Goal: Task Accomplishment & Management: Complete application form

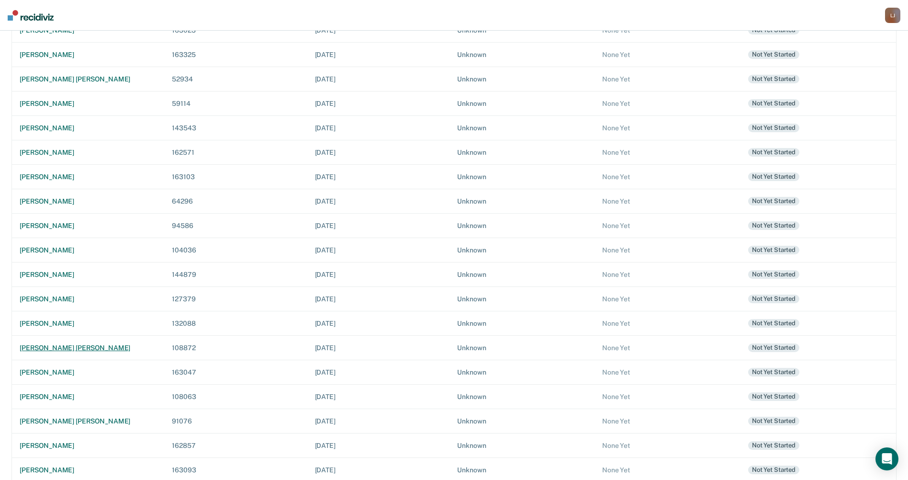
scroll to position [224, 0]
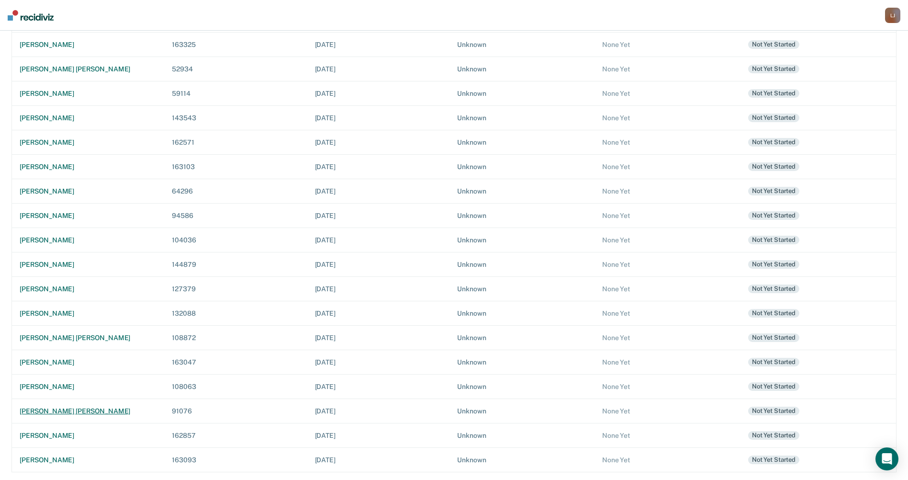
click at [53, 411] on div "raymond dale smith" at bounding box center [88, 411] width 137 height 8
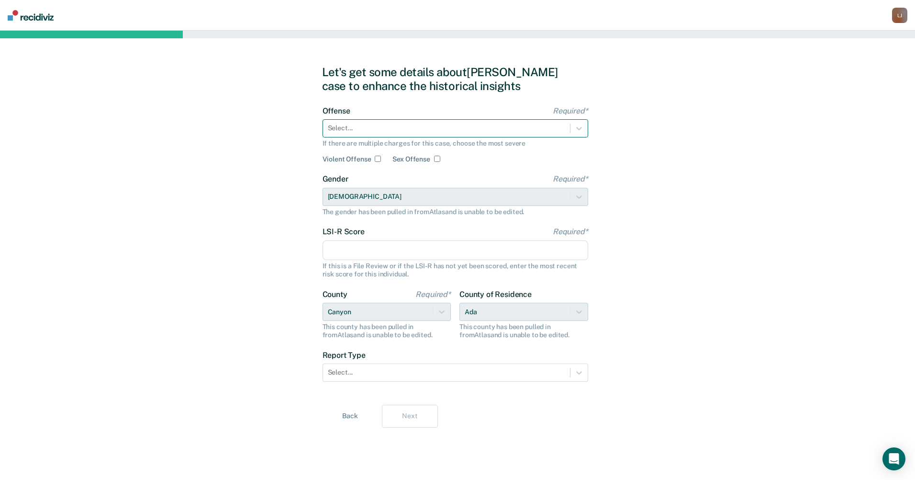
click at [348, 127] on div at bounding box center [446, 128] width 237 height 10
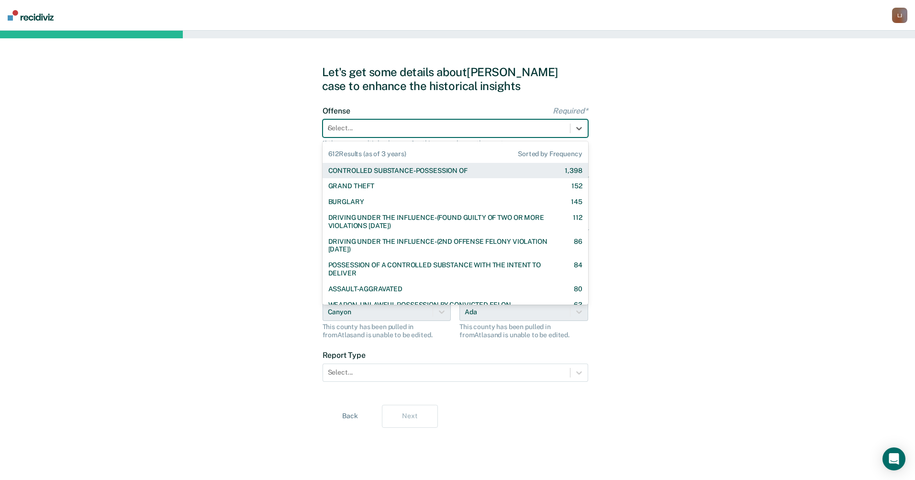
type input "co"
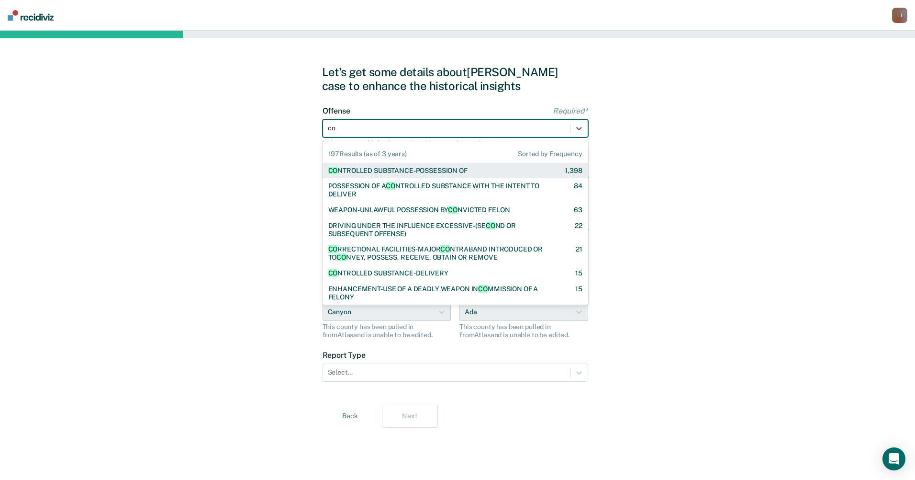
click at [367, 172] on div "CO NTROLLED SUBSTANCE-POSSESSION OF" at bounding box center [397, 171] width 139 height 8
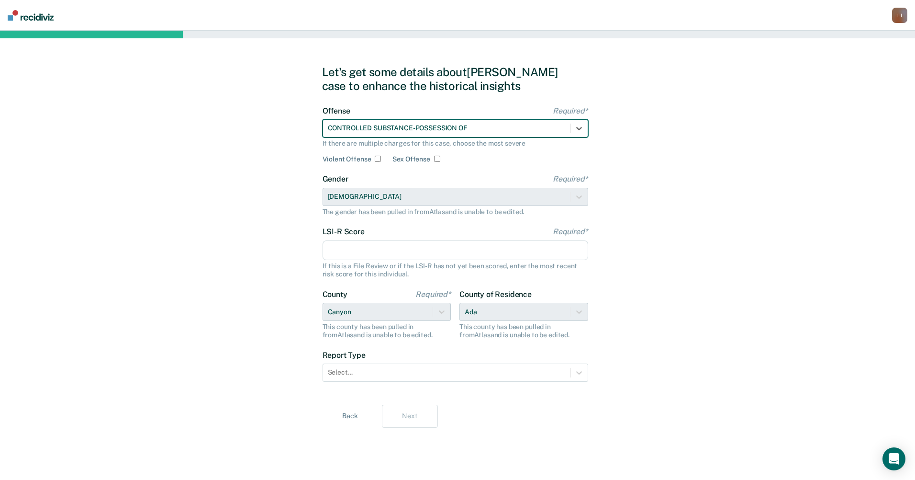
click at [446, 245] on input "LSI-R Score Required*" at bounding box center [456, 250] width 266 height 20
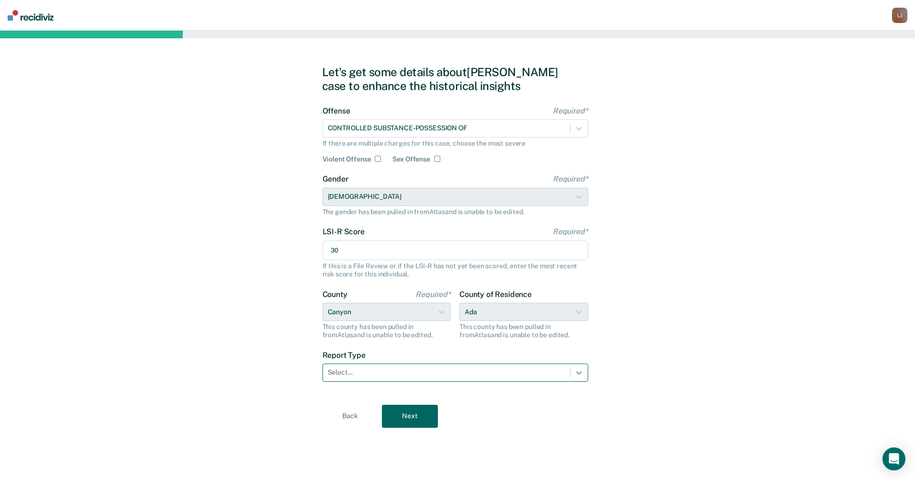
type input "30"
click at [572, 370] on div at bounding box center [579, 372] width 17 height 17
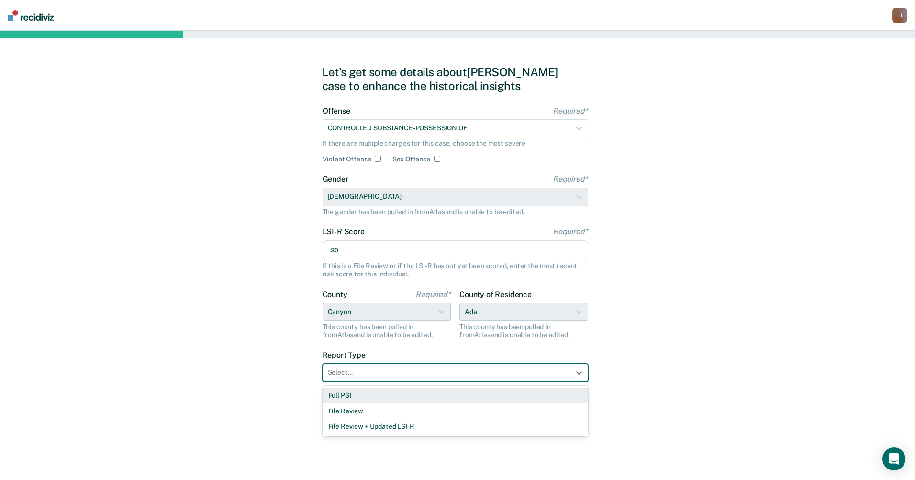
click at [449, 394] on div "Full PSI" at bounding box center [456, 395] width 266 height 16
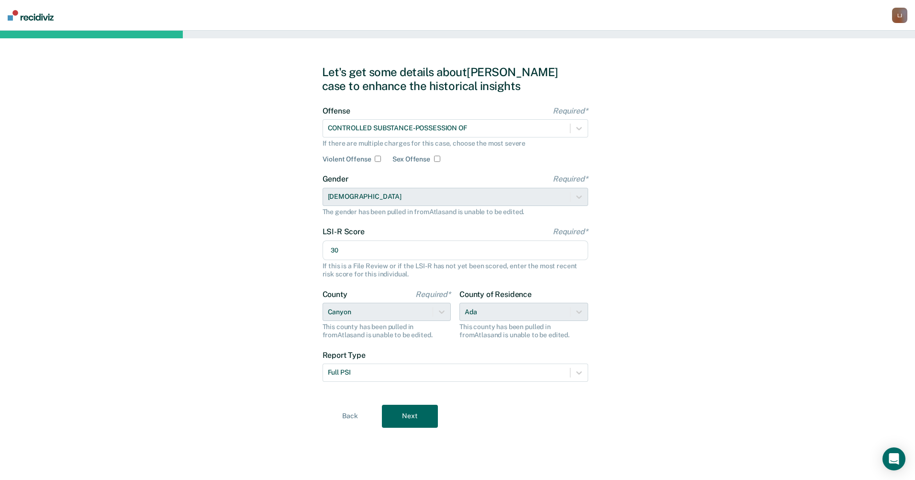
click at [425, 407] on button "Next" at bounding box center [410, 415] width 56 height 23
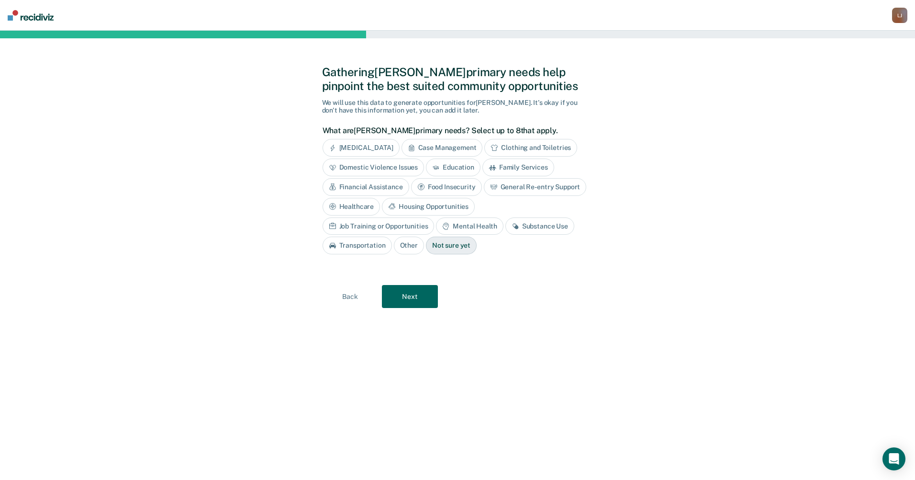
click at [370, 186] on div "Financial Assistance" at bounding box center [366, 187] width 87 height 18
click at [393, 205] on div "General Re-entry Support" at bounding box center [374, 207] width 103 height 18
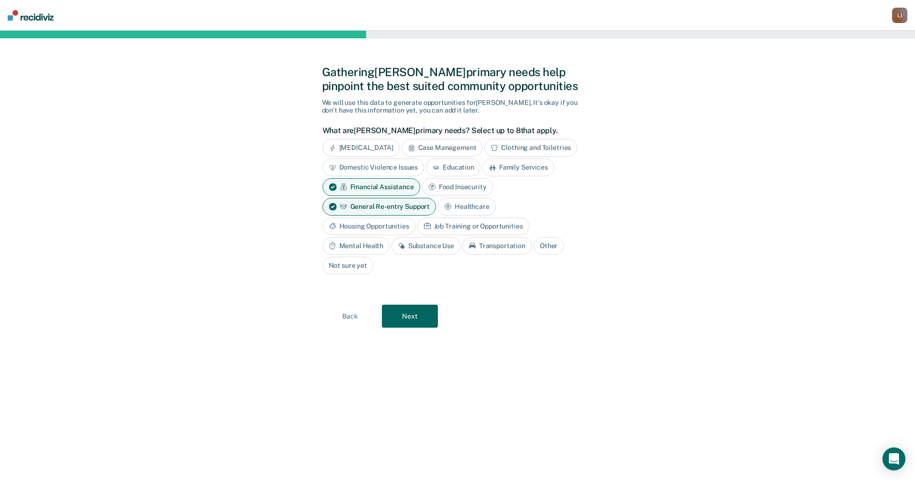
click at [395, 222] on div "Housing Opportunities" at bounding box center [369, 226] width 93 height 18
click at [426, 247] on div "Substance Use" at bounding box center [426, 246] width 69 height 18
click at [413, 317] on button "Next" at bounding box center [410, 316] width 56 height 23
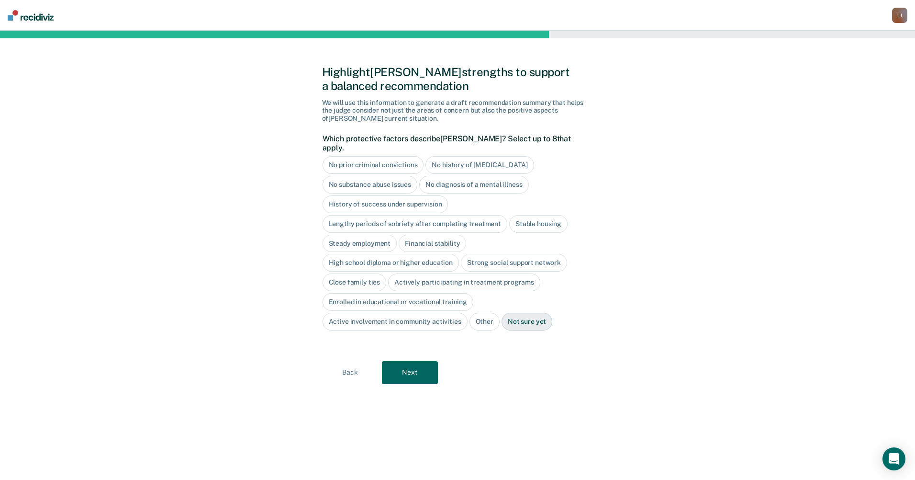
click at [423, 364] on button "Next" at bounding box center [410, 372] width 56 height 23
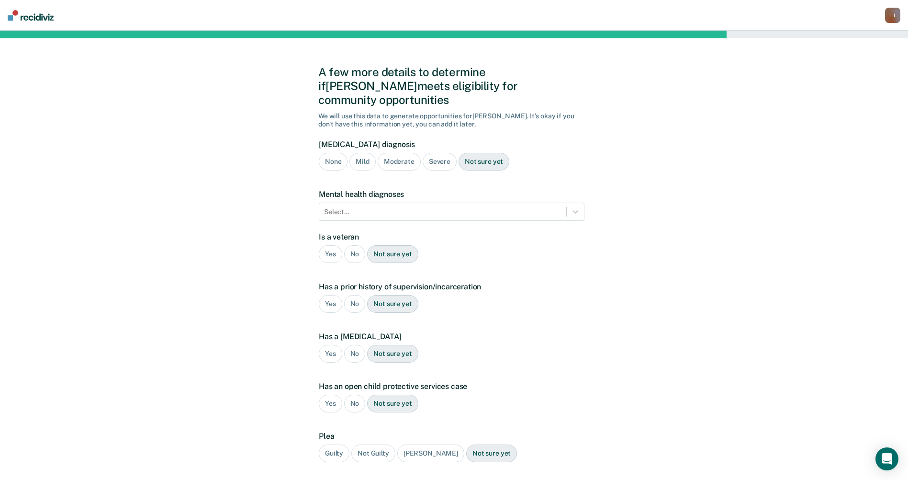
click at [429, 153] on div "Severe" at bounding box center [440, 162] width 34 height 18
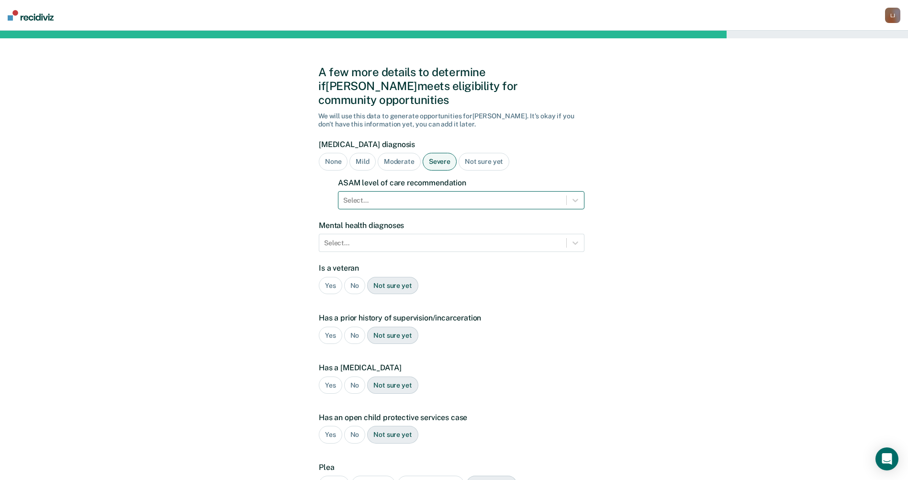
click at [427, 195] on div at bounding box center [452, 200] width 218 height 10
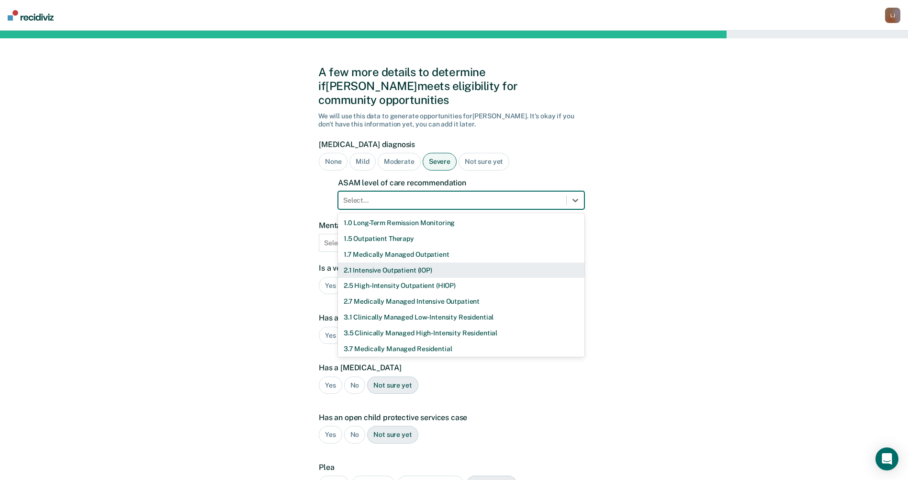
click at [425, 262] on div "2.1 Intensive Outpatient (IOP)" at bounding box center [461, 270] width 247 height 16
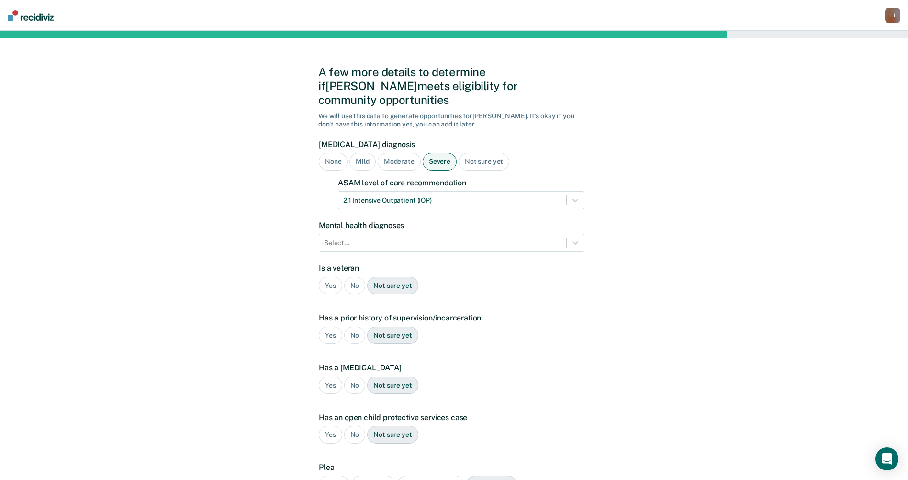
click at [349, 277] on div "No" at bounding box center [355, 286] width 22 height 18
click at [326, 326] on div "Yes" at bounding box center [330, 335] width 23 height 18
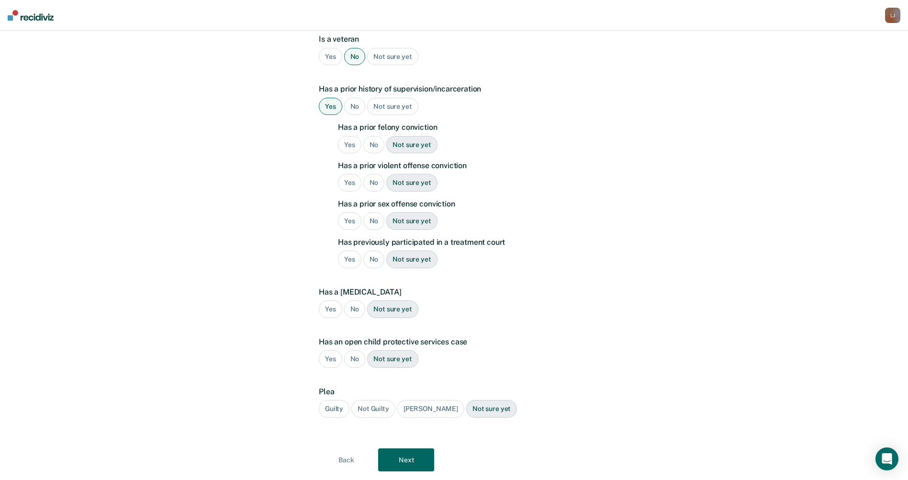
scroll to position [235, 0]
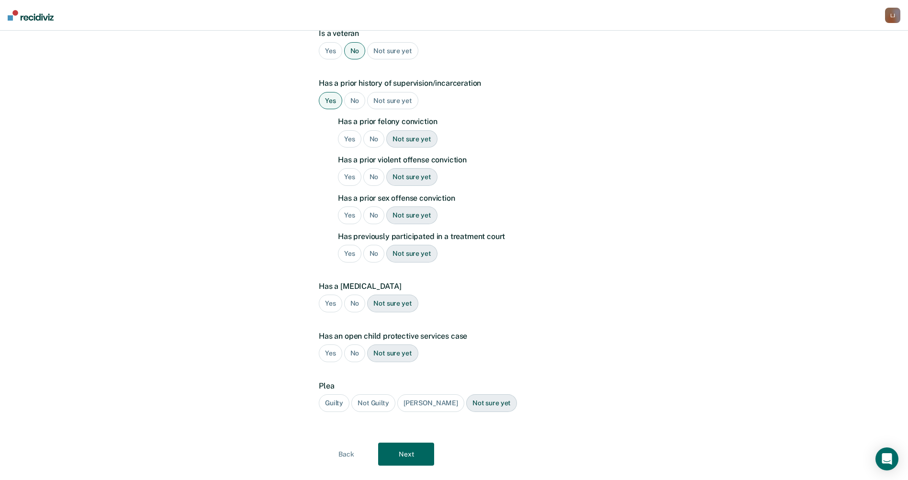
click at [348, 130] on div "Yes" at bounding box center [349, 139] width 23 height 18
click at [372, 168] on div "No" at bounding box center [374, 177] width 22 height 18
click at [376, 206] on div "No" at bounding box center [374, 215] width 22 height 18
click at [346, 245] on div "Yes" at bounding box center [349, 254] width 23 height 18
click at [353, 294] on div "No" at bounding box center [355, 303] width 22 height 18
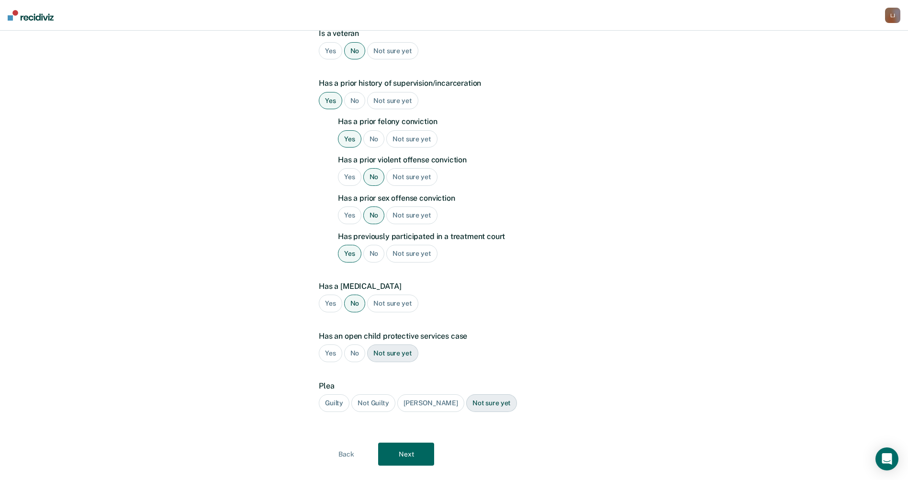
click at [370, 294] on div "Not sure yet" at bounding box center [392, 303] width 51 height 18
click at [332, 394] on div "Guilty" at bounding box center [334, 403] width 31 height 18
click at [410, 442] on button "Next" at bounding box center [406, 453] width 56 height 23
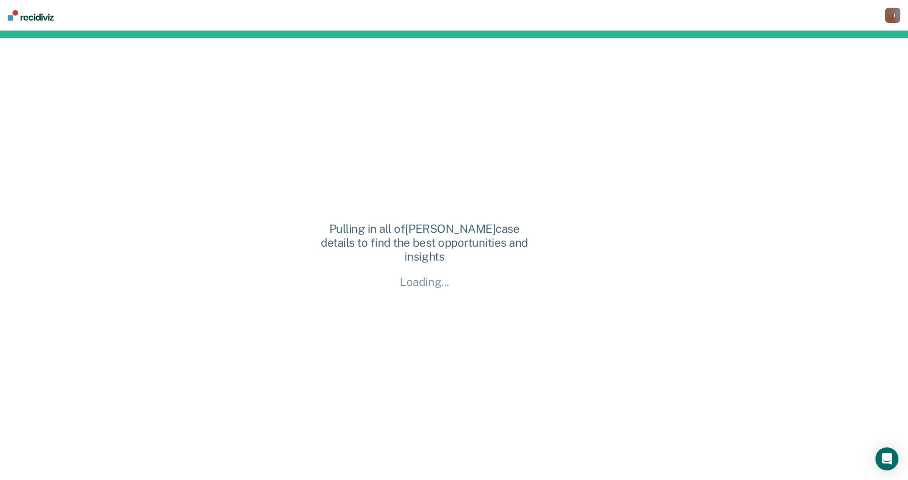
scroll to position [0, 0]
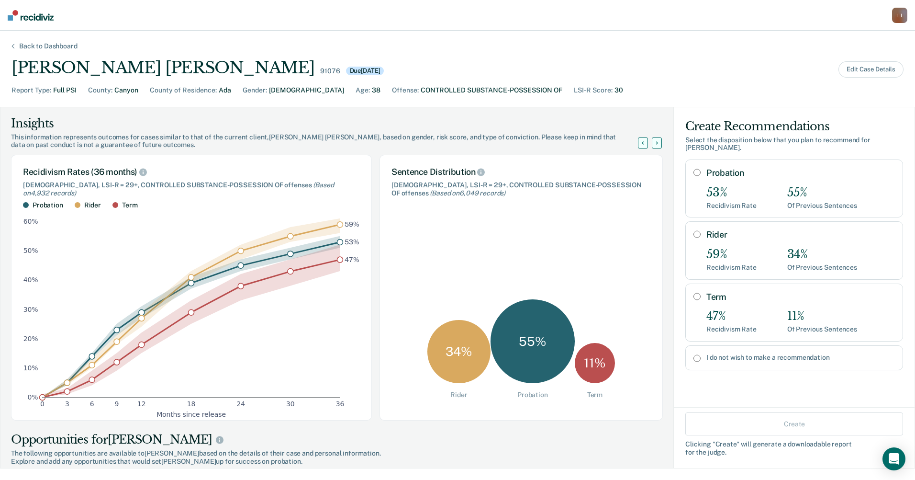
click at [694, 292] on input "Term" at bounding box center [697, 296] width 7 height 8
radio input "true"
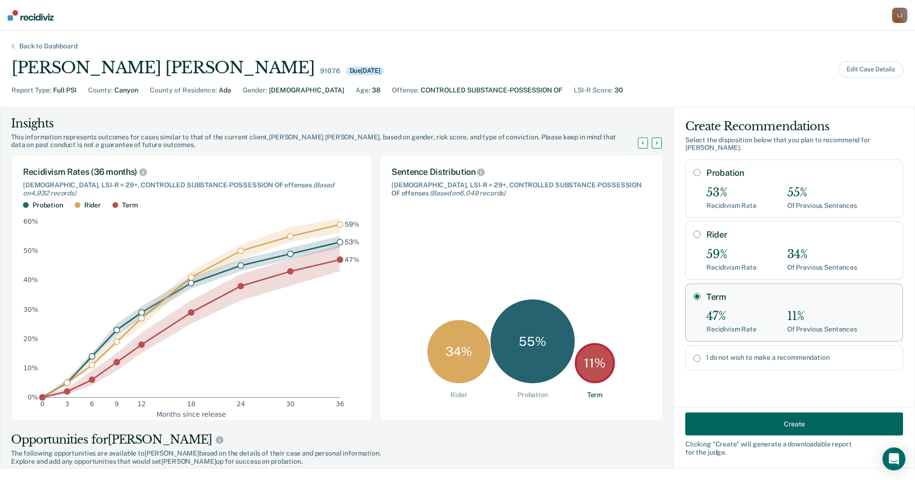
click at [736, 422] on button "Create" at bounding box center [794, 423] width 218 height 23
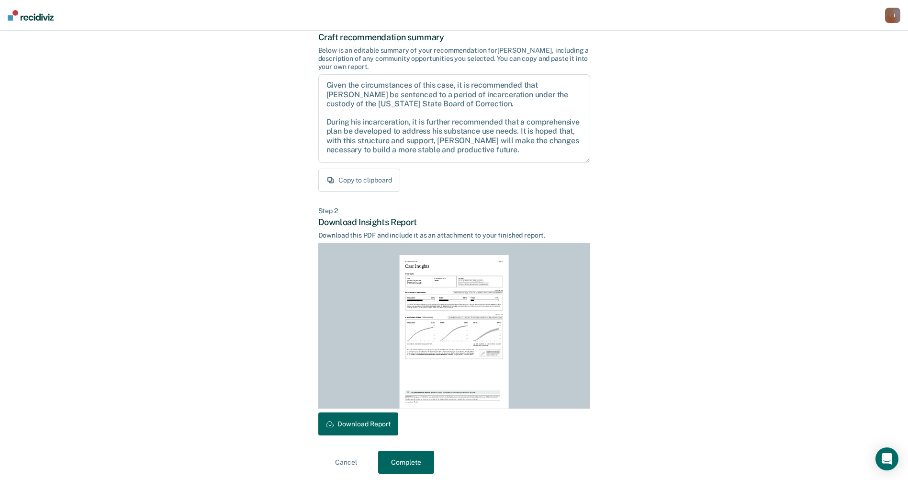
scroll to position [66, 0]
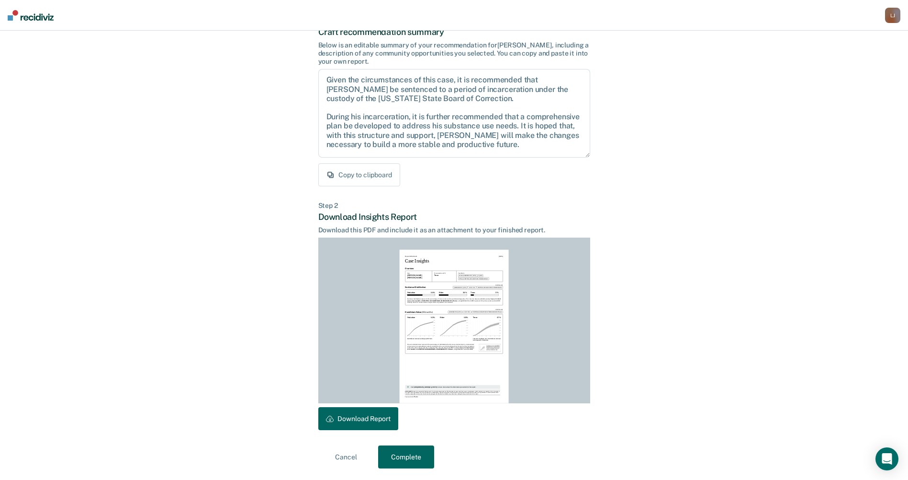
click at [354, 418] on button "Download Report" at bounding box center [358, 418] width 80 height 23
click at [415, 453] on button "Complete" at bounding box center [406, 456] width 56 height 23
